Goal: Transaction & Acquisition: Obtain resource

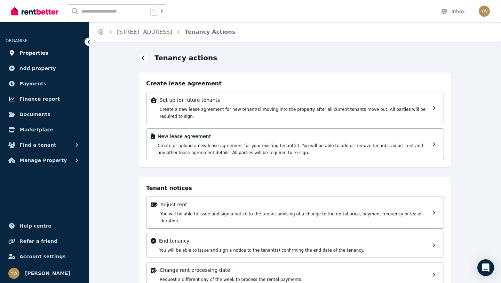
click at [32, 55] on span "Properties" at bounding box center [33, 53] width 29 height 8
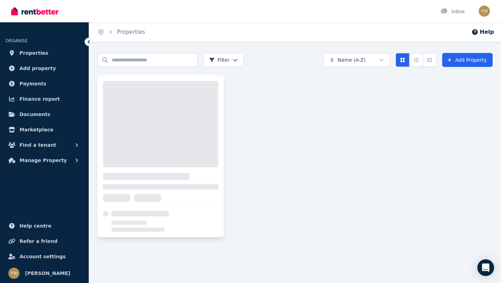
click at [143, 101] on div at bounding box center [160, 124] width 115 height 86
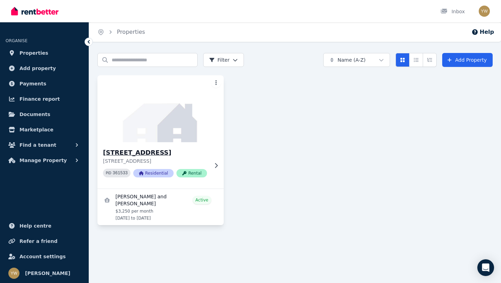
click at [142, 121] on img at bounding box center [160, 108] width 133 height 70
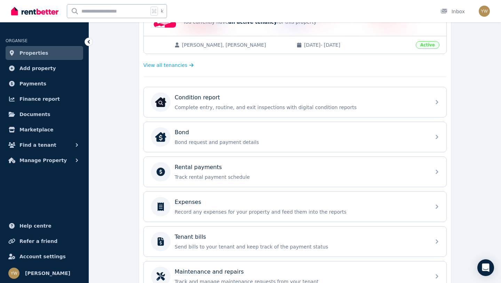
scroll to position [222, 0]
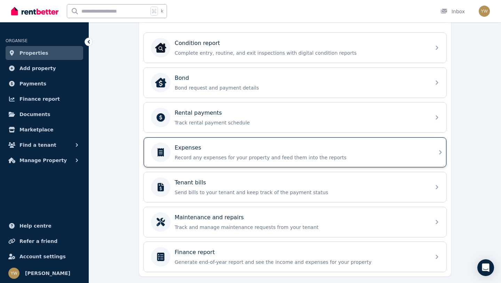
click at [220, 153] on div "Expenses Record any expenses for your property and feed them into the reports" at bounding box center [301, 151] width 252 height 17
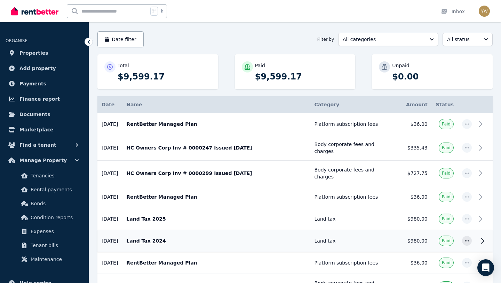
scroll to position [164, 0]
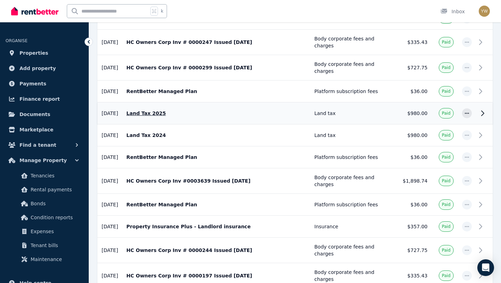
click at [138, 114] on p "Land Tax 2025" at bounding box center [216, 113] width 180 height 7
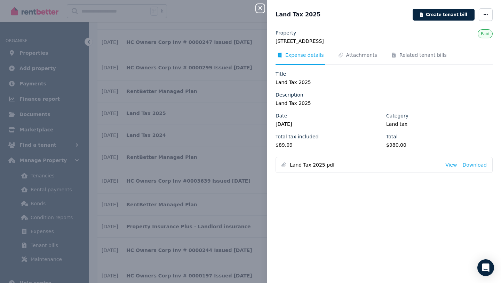
click at [303, 166] on span "Land Tax 2025.pdf" at bounding box center [365, 164] width 150 height 7
click at [456, 164] on link "View" at bounding box center [450, 164] width 11 height 7
click at [231, 169] on div "Close panel Land Tax 2025 Create tenant bill Property [STREET_ADDRESS] Expense …" at bounding box center [250, 141] width 501 height 283
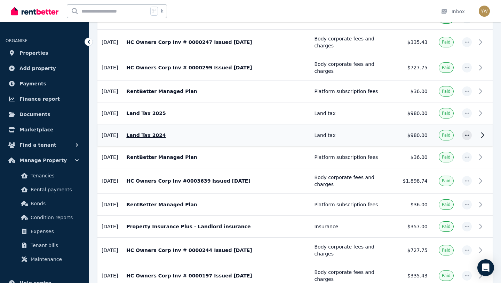
click at [432, 136] on td "$980.00" at bounding box center [415, 135] width 33 height 22
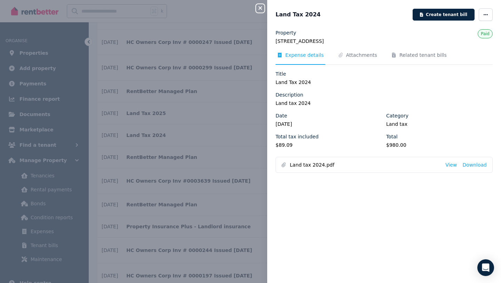
click at [307, 164] on span "Land tax 2024.pdf" at bounding box center [365, 164] width 150 height 7
click at [457, 164] on link "View" at bounding box center [450, 164] width 11 height 7
click at [213, 144] on div "Close panel Land Tax 2024 Create tenant bill Property [STREET_ADDRESS] Expense …" at bounding box center [250, 141] width 501 height 283
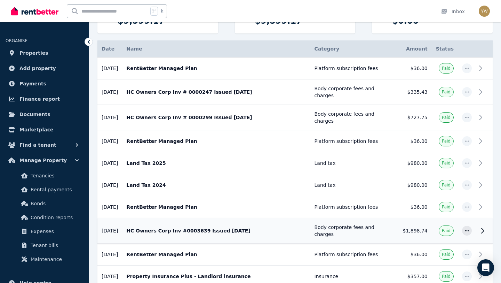
scroll to position [114, 0]
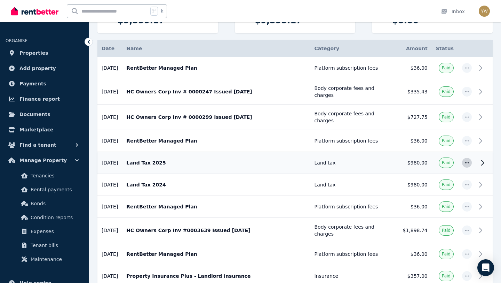
click at [468, 163] on icon "button" at bounding box center [467, 162] width 4 height 1
click at [432, 222] on span "Delete expense" at bounding box center [444, 223] width 45 height 8
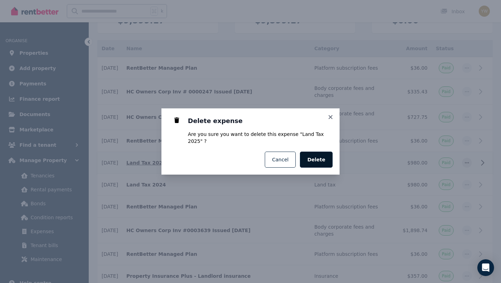
click at [316, 151] on button "Delete" at bounding box center [316, 159] width 33 height 16
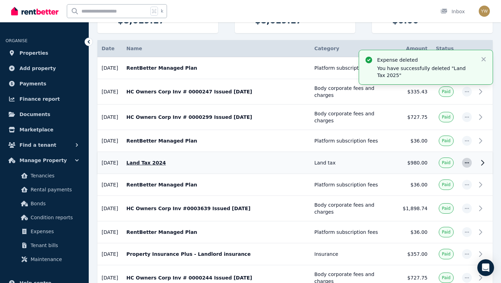
click at [466, 164] on icon "button" at bounding box center [467, 162] width 6 height 5
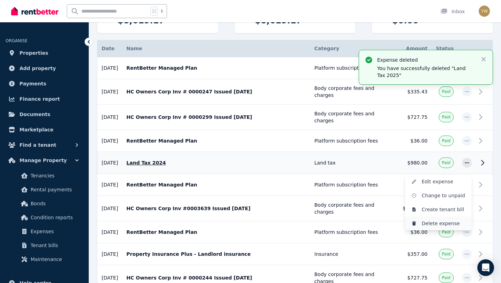
click at [428, 219] on span "Delete expense" at bounding box center [444, 223] width 45 height 8
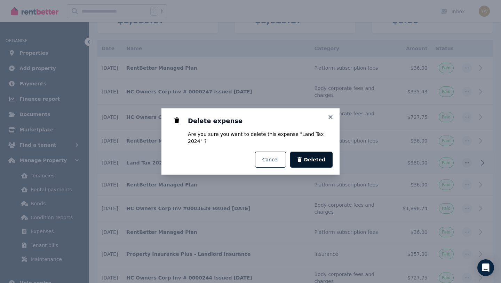
click at [307, 156] on span "Deleted" at bounding box center [315, 159] width 22 height 7
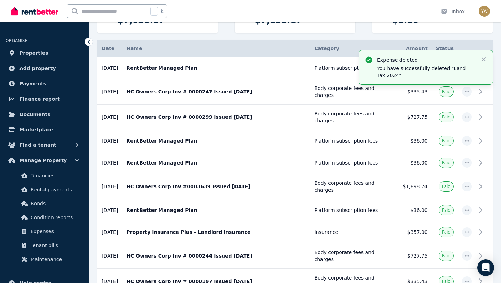
click at [426, 29] on div "Unpaid $0.00" at bounding box center [432, 15] width 121 height 35
click at [481, 59] on icon "button" at bounding box center [483, 59] width 7 height 7
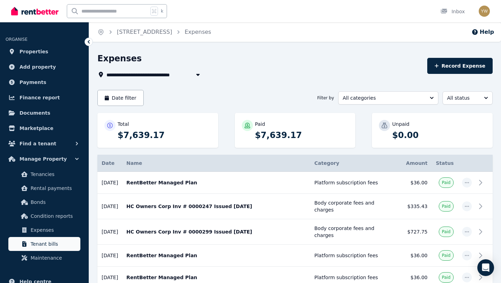
scroll to position [1, 0]
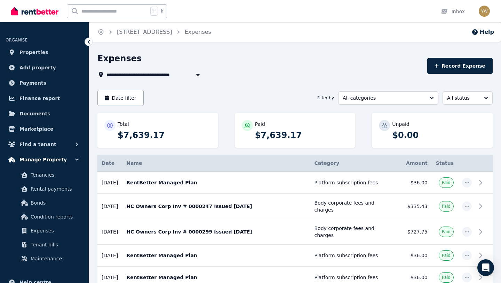
click at [45, 157] on span "Manage Property" at bounding box center [42, 159] width 47 height 8
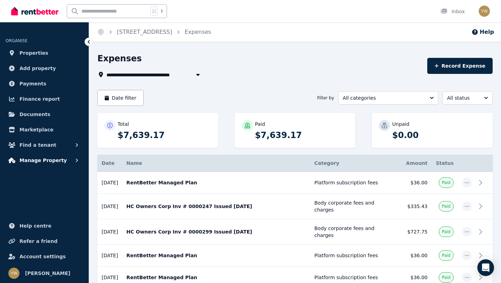
scroll to position [0, 0]
click at [132, 30] on link "[STREET_ADDRESS]" at bounding box center [144, 32] width 55 height 7
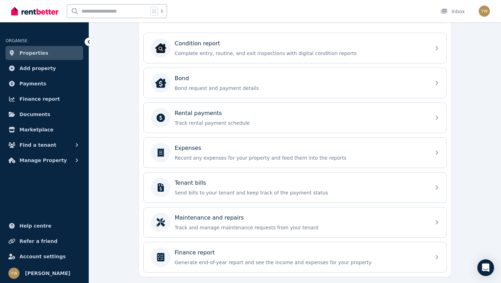
scroll to position [242, 0]
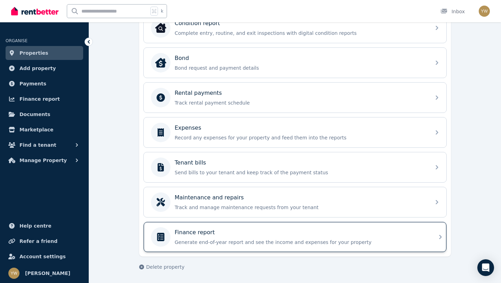
click at [184, 240] on p "Generate end-of-year report and see the income and expenses for your property" at bounding box center [301, 241] width 252 height 7
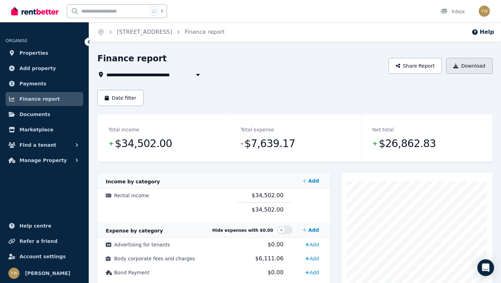
click at [469, 69] on button "Download" at bounding box center [469, 66] width 47 height 16
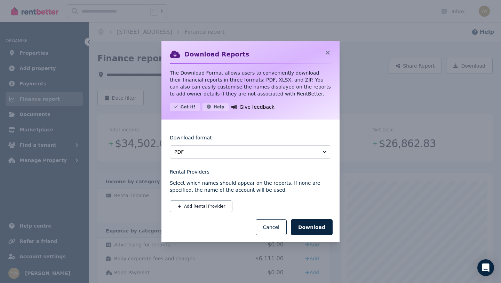
click at [96, 164] on div "Download Reports The Download Format allows users to conveniently download thei…" at bounding box center [250, 141] width 501 height 283
click at [267, 223] on button "Cancel" at bounding box center [271, 227] width 31 height 16
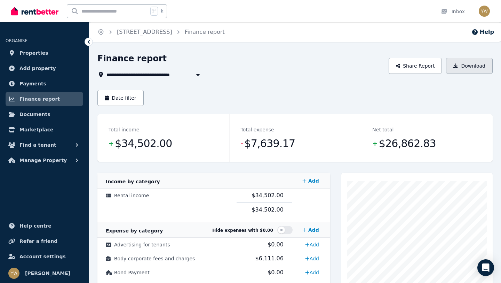
click at [468, 66] on button "Download" at bounding box center [469, 66] width 47 height 16
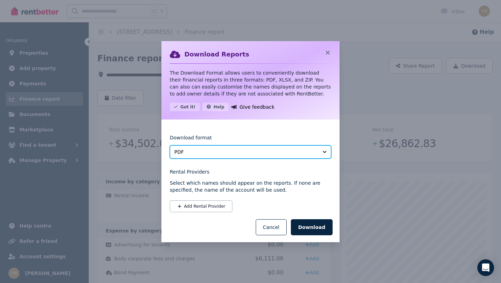
click at [239, 154] on span "PDF" at bounding box center [245, 151] width 143 height 7
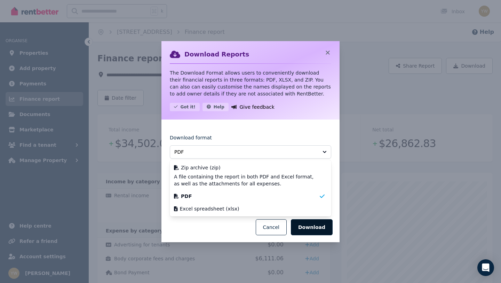
click at [305, 224] on button "Download" at bounding box center [312, 227] width 42 height 16
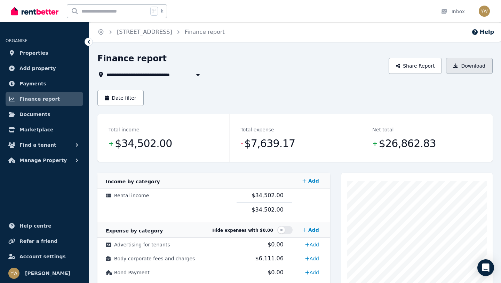
click at [463, 64] on button "Download" at bounding box center [469, 66] width 47 height 16
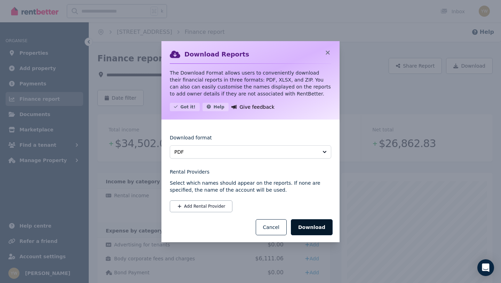
click at [303, 228] on button "Download" at bounding box center [312, 227] width 42 height 16
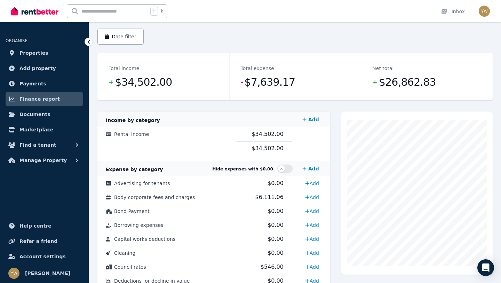
scroll to position [68, 0]
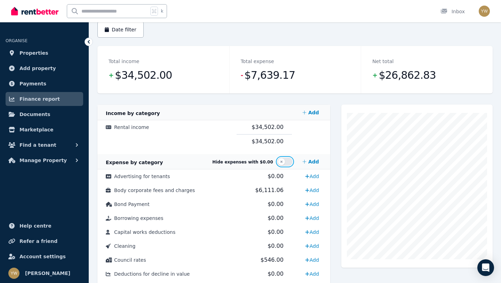
click at [284, 158] on button "button" at bounding box center [284, 161] width 15 height 8
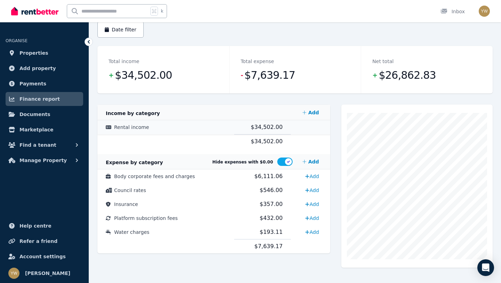
click at [273, 132] on td "$34,502.00" at bounding box center [262, 127] width 57 height 14
click at [260, 140] on div "Close panel Rental income Record income Name Amount [DATE] Rent Receipt 00101 […" at bounding box center [250, 141] width 501 height 283
click at [30, 101] on span "Finance report" at bounding box center [39, 99] width 40 height 8
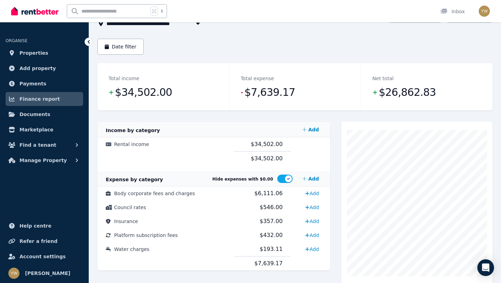
scroll to position [18, 0]
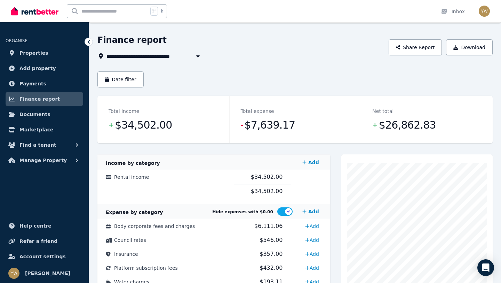
click at [137, 121] on span "$34,502.00" at bounding box center [143, 125] width 57 height 14
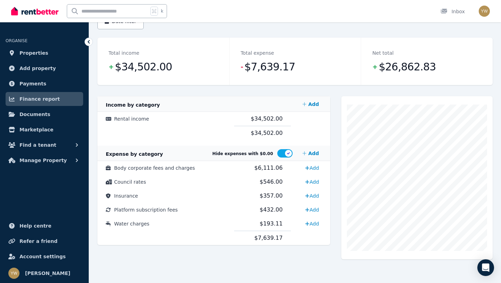
scroll to position [0, 0]
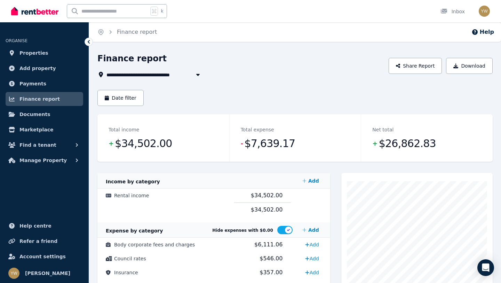
click at [167, 73] on span "[STREET_ADDRESS]" at bounding box center [136, 74] width 61 height 8
type input "**********"
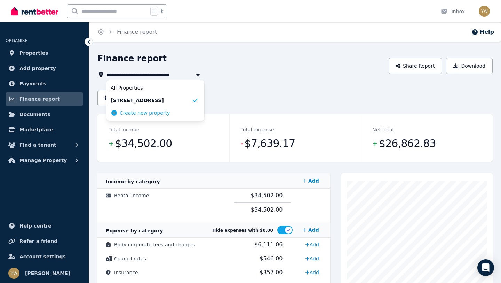
click at [267, 53] on div "Finance report" at bounding box center [240, 59] width 287 height 13
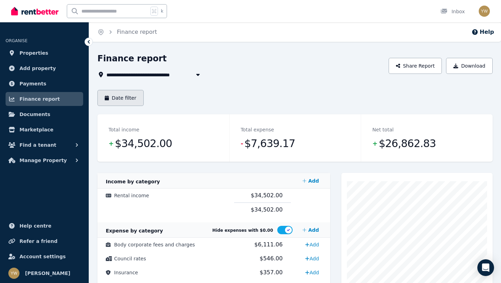
click at [127, 92] on button "Date filter" at bounding box center [120, 98] width 46 height 16
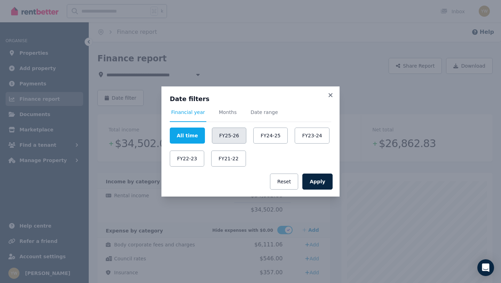
click at [216, 132] on button "FY25-26" at bounding box center [229, 135] width 34 height 16
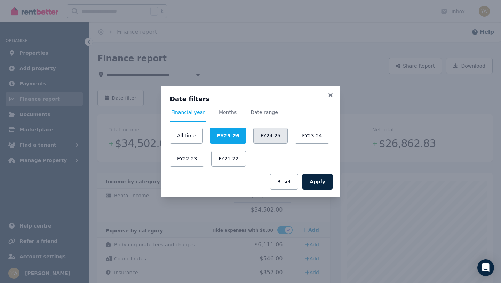
click at [268, 136] on button "FY24-25" at bounding box center [270, 135] width 34 height 16
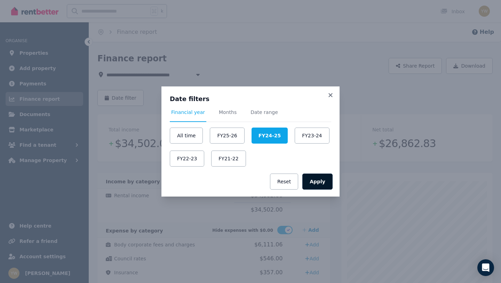
click at [317, 182] on button "Apply" at bounding box center [317, 181] width 30 height 16
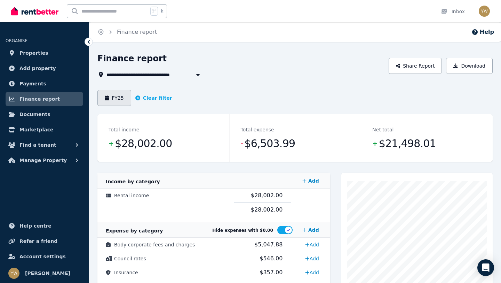
click at [117, 94] on button "FY25" at bounding box center [114, 98] width 34 height 16
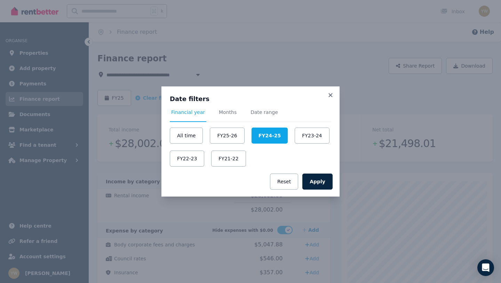
click at [242, 74] on div "Date filters Financial year Months Date range All time FY25-26 FY24-25 FY23-24 …" at bounding box center [250, 141] width 501 height 283
click at [329, 96] on icon at bounding box center [330, 95] width 7 height 6
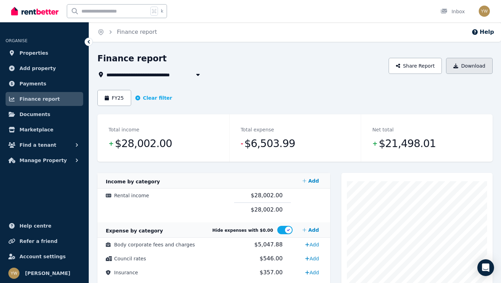
click at [457, 64] on icon "button" at bounding box center [455, 65] width 5 height 5
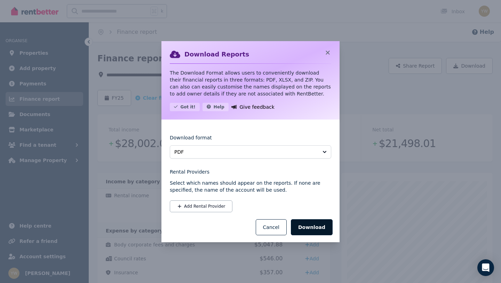
click at [311, 227] on button "Download" at bounding box center [312, 227] width 42 height 16
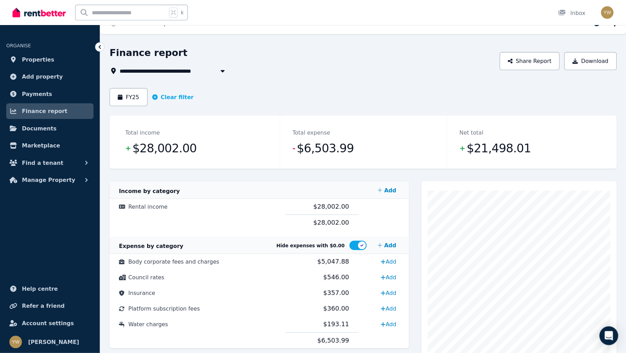
scroll to position [6, 0]
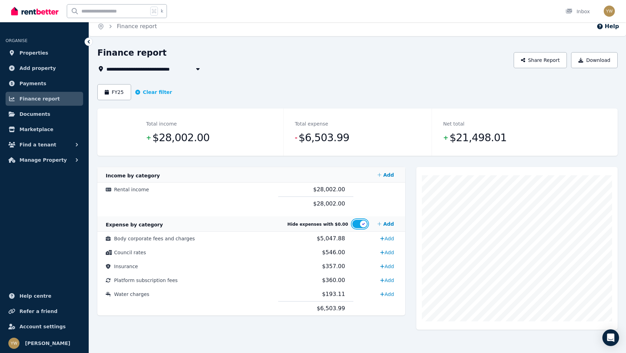
click at [361, 222] on button "button" at bounding box center [359, 224] width 15 height 8
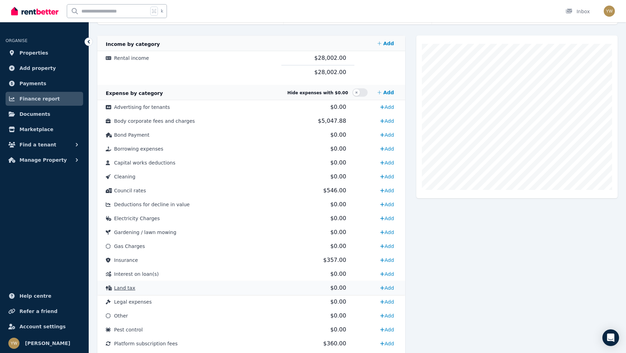
scroll to position [0, 0]
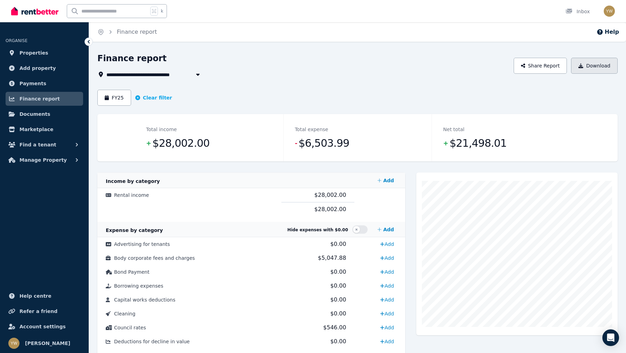
click at [501, 63] on button "Download" at bounding box center [594, 66] width 47 height 16
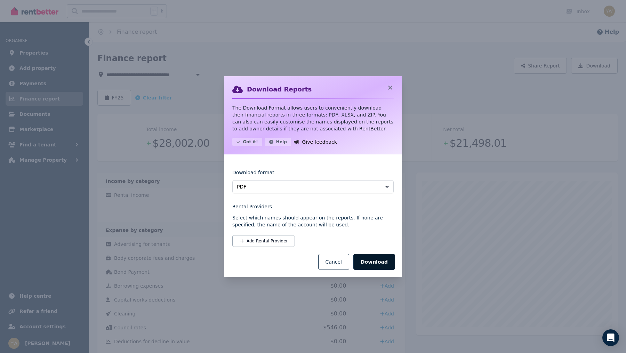
click at [366, 261] on button "Download" at bounding box center [374, 262] width 42 height 16
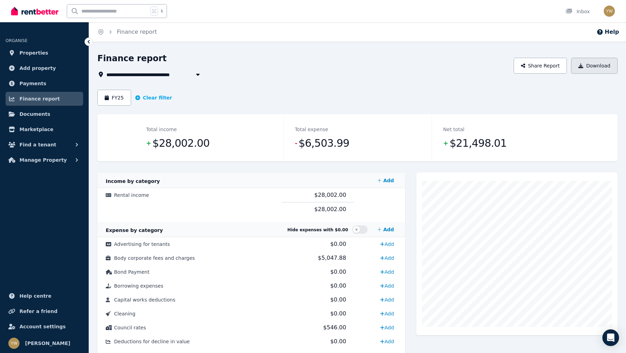
click at [501, 67] on icon "button" at bounding box center [581, 65] width 5 height 5
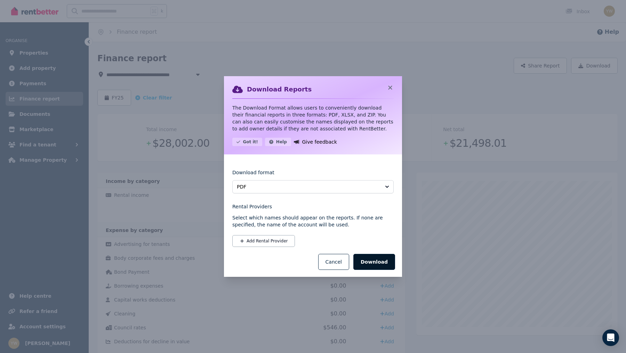
click at [376, 264] on button "Download" at bounding box center [374, 262] width 42 height 16
